Goal: Information Seeking & Learning: Learn about a topic

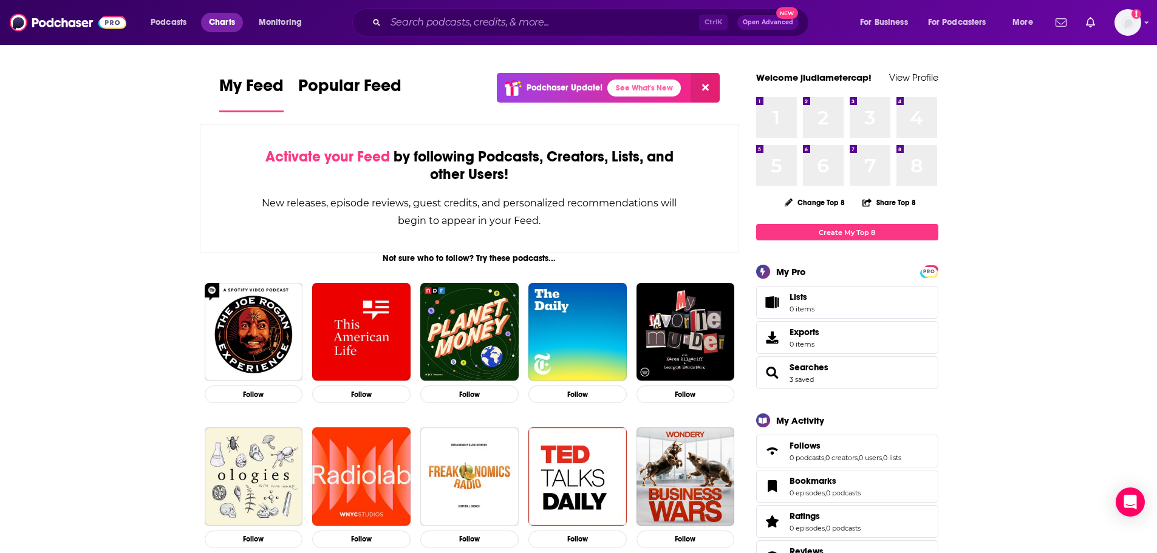
click at [214, 21] on span "Charts" at bounding box center [222, 22] width 26 height 17
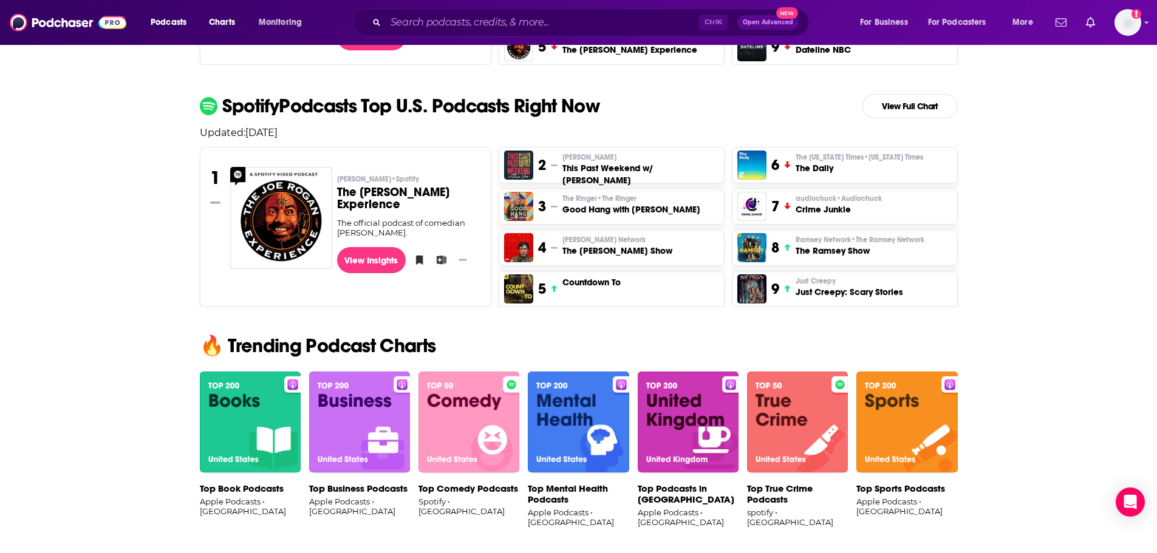
scroll to position [182, 0]
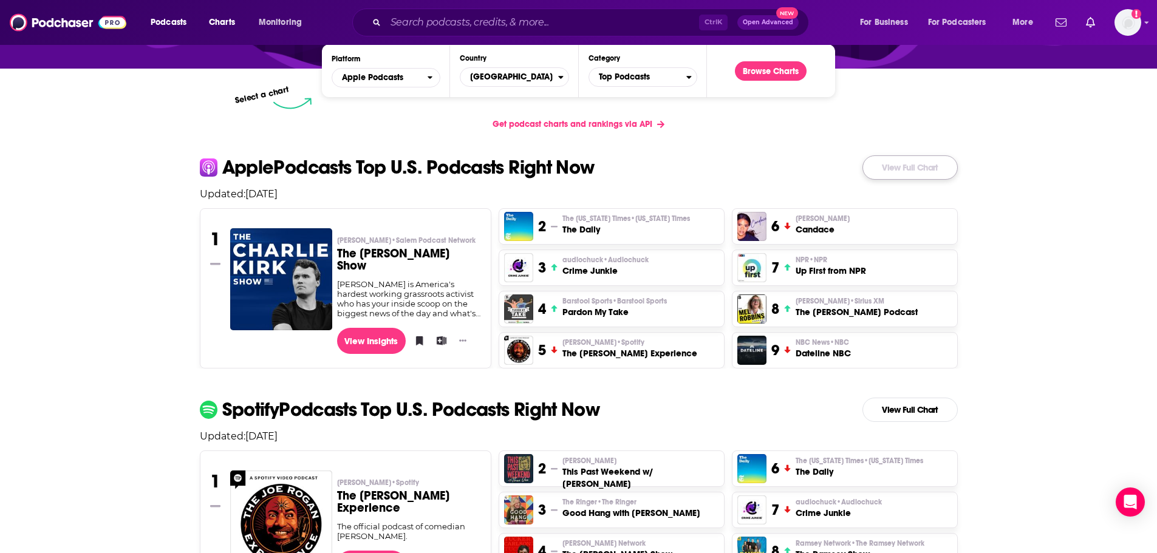
click at [908, 162] on link "View Full Chart" at bounding box center [910, 168] width 95 height 24
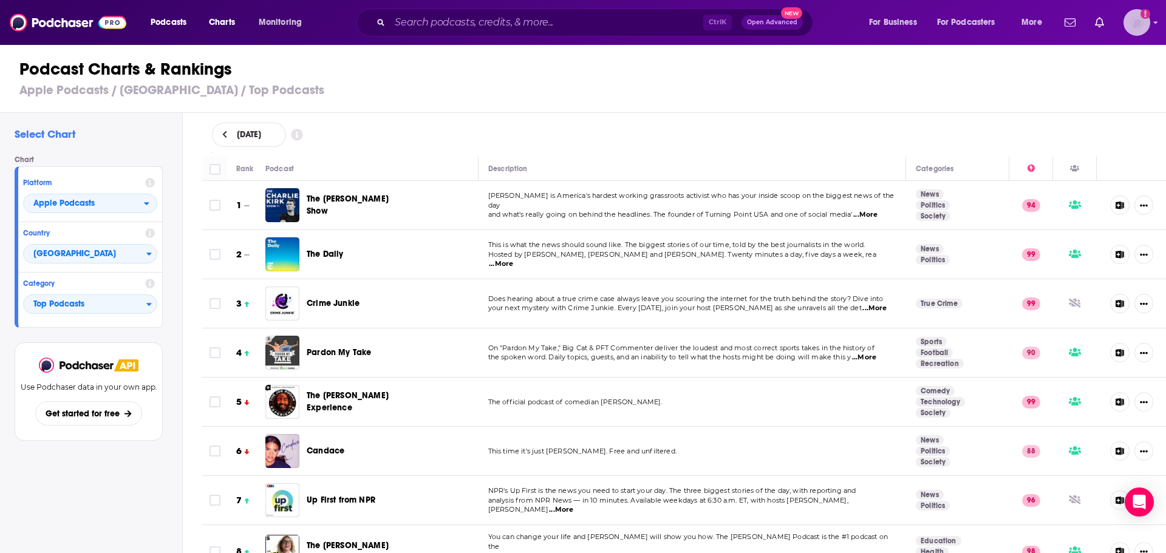
click at [1137, 26] on img "Logged in as jludiametercap" at bounding box center [1137, 22] width 27 height 27
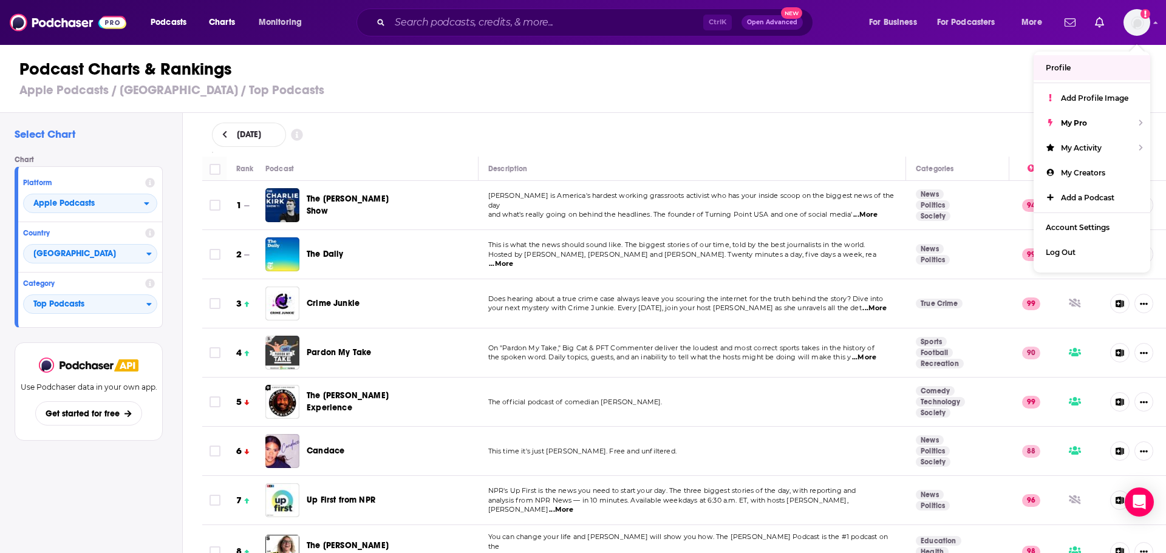
click at [947, 89] on h3 "Apple Podcasts / [GEOGRAPHIC_DATA] / Top Podcasts" at bounding box center [588, 90] width 1138 height 15
